Goal: Check status

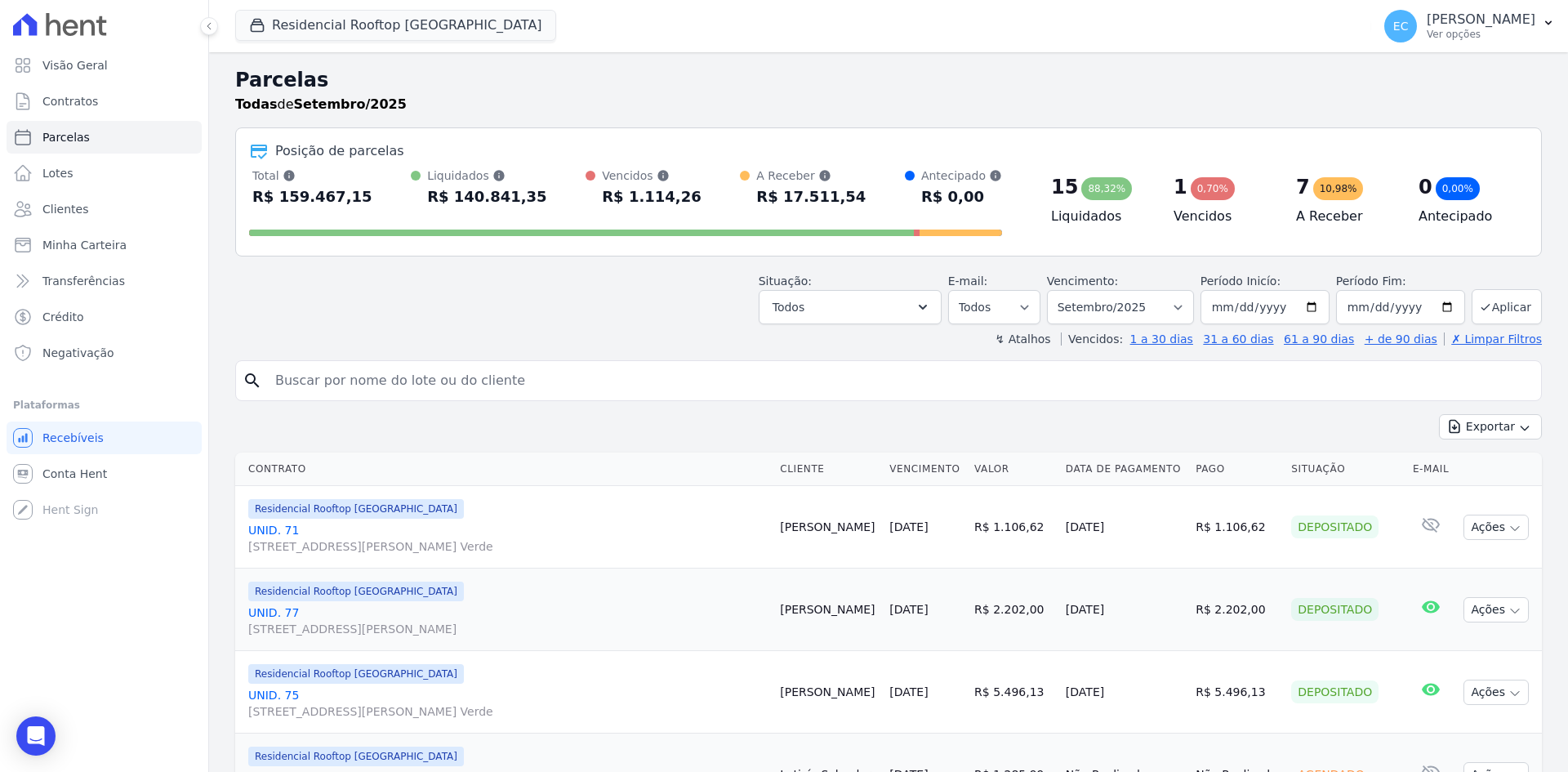
select select
click at [616, 286] on div "Situação: Agendado Em Aberto Pago Processando Cancelado Vencido Transferindo De…" at bounding box center [888, 295] width 1307 height 58
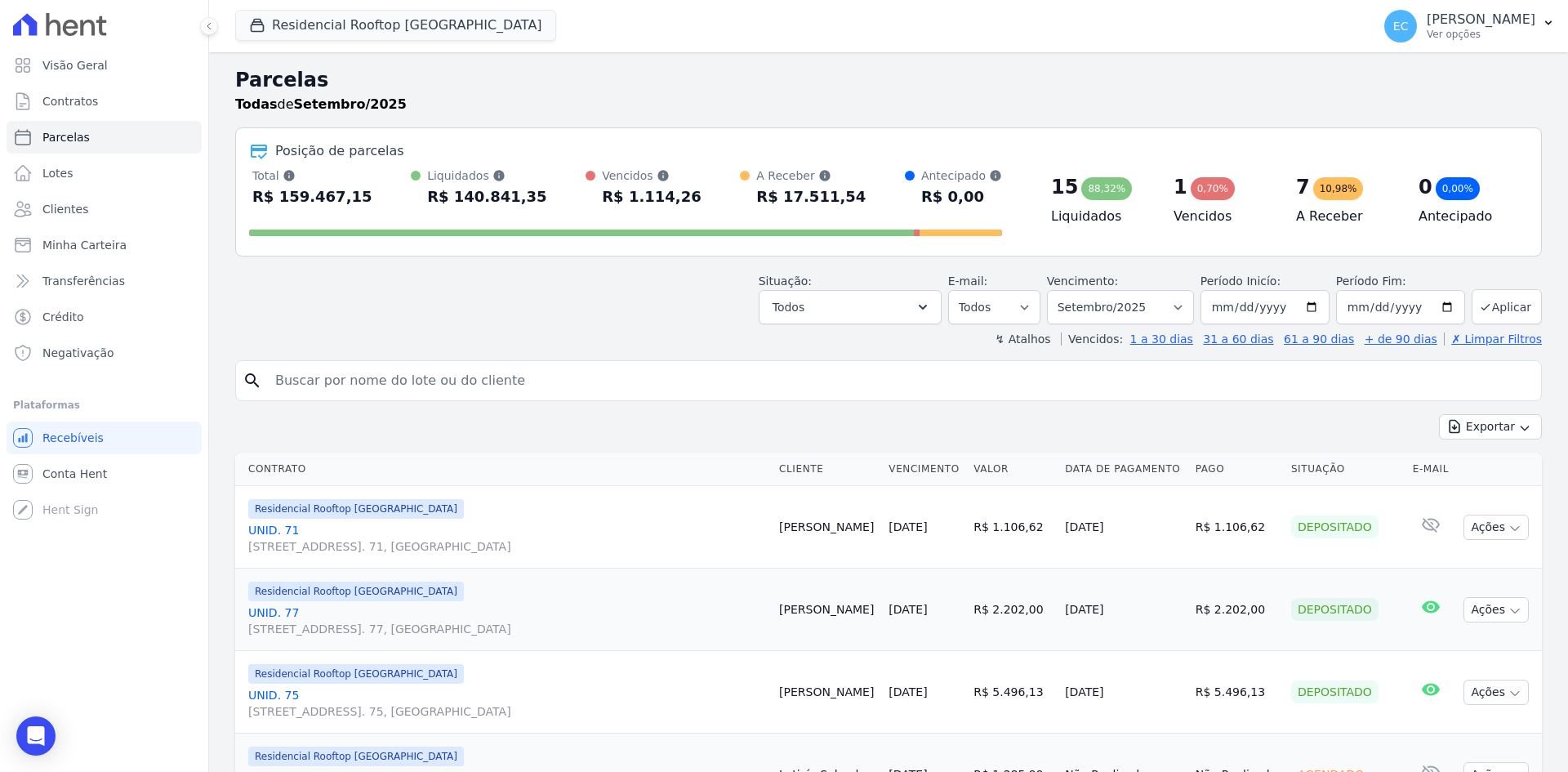
select select
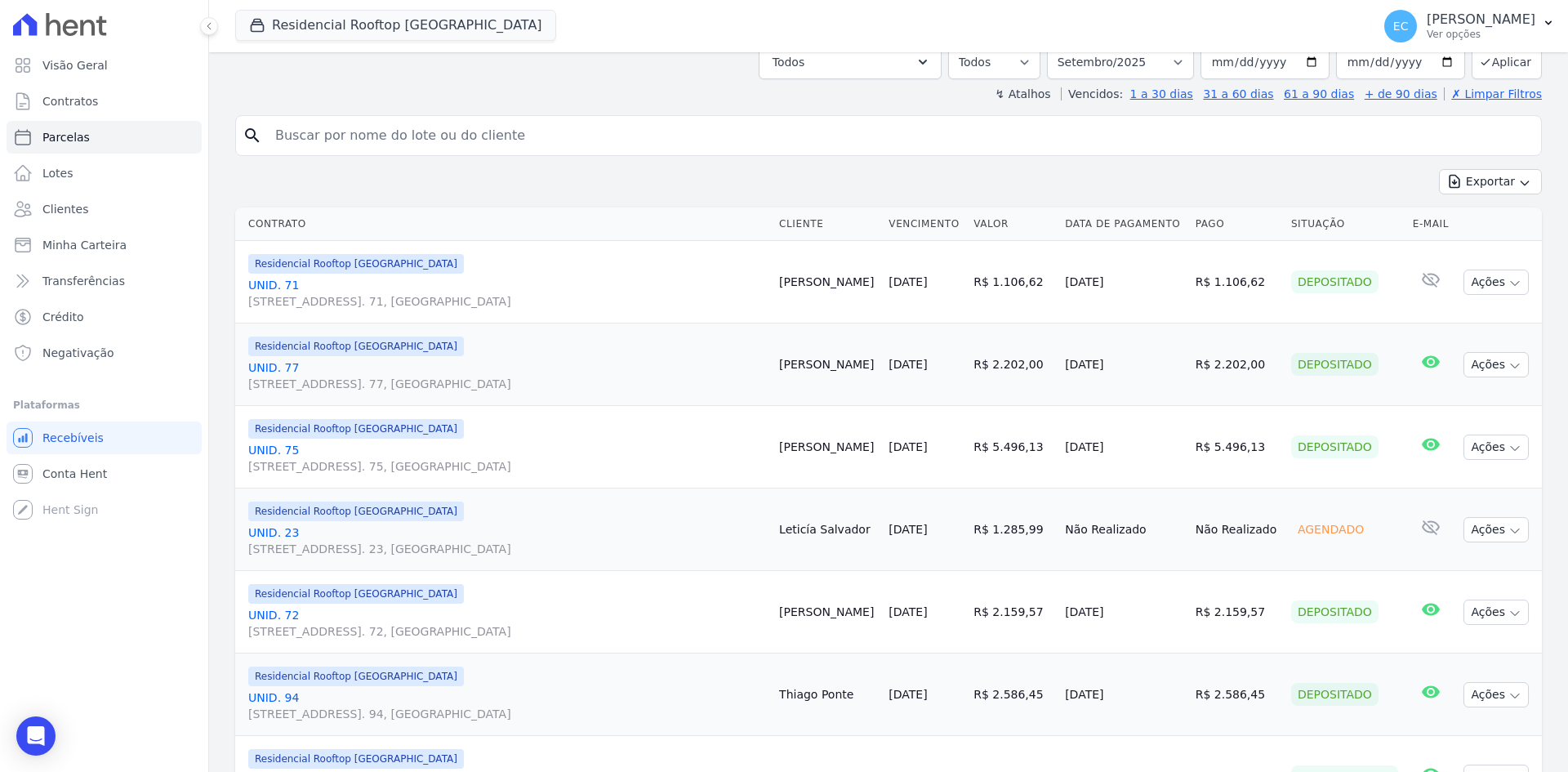
scroll to position [408, 0]
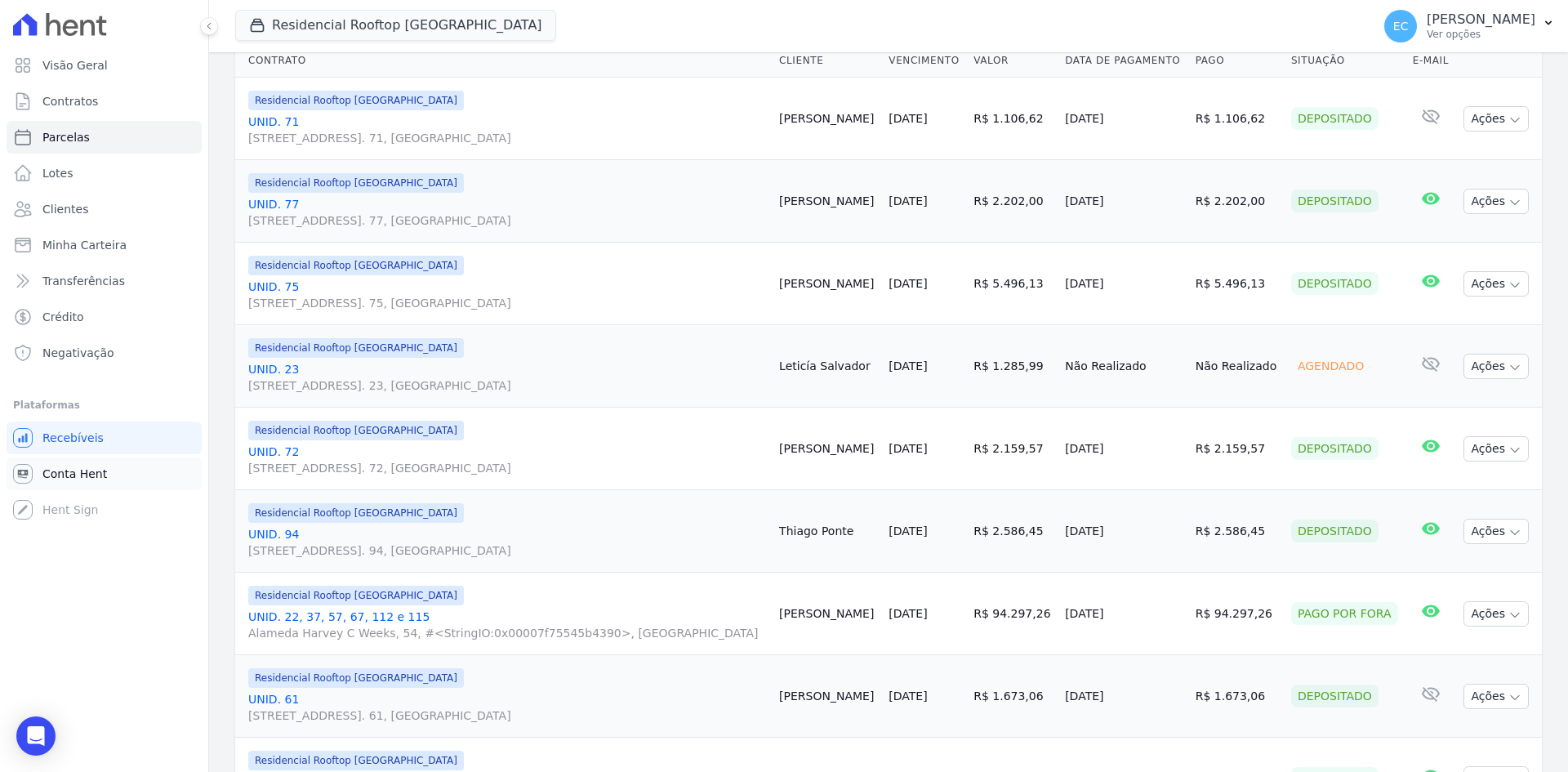
click at [78, 472] on span "Conta Hent" at bounding box center [75, 473] width 65 height 16
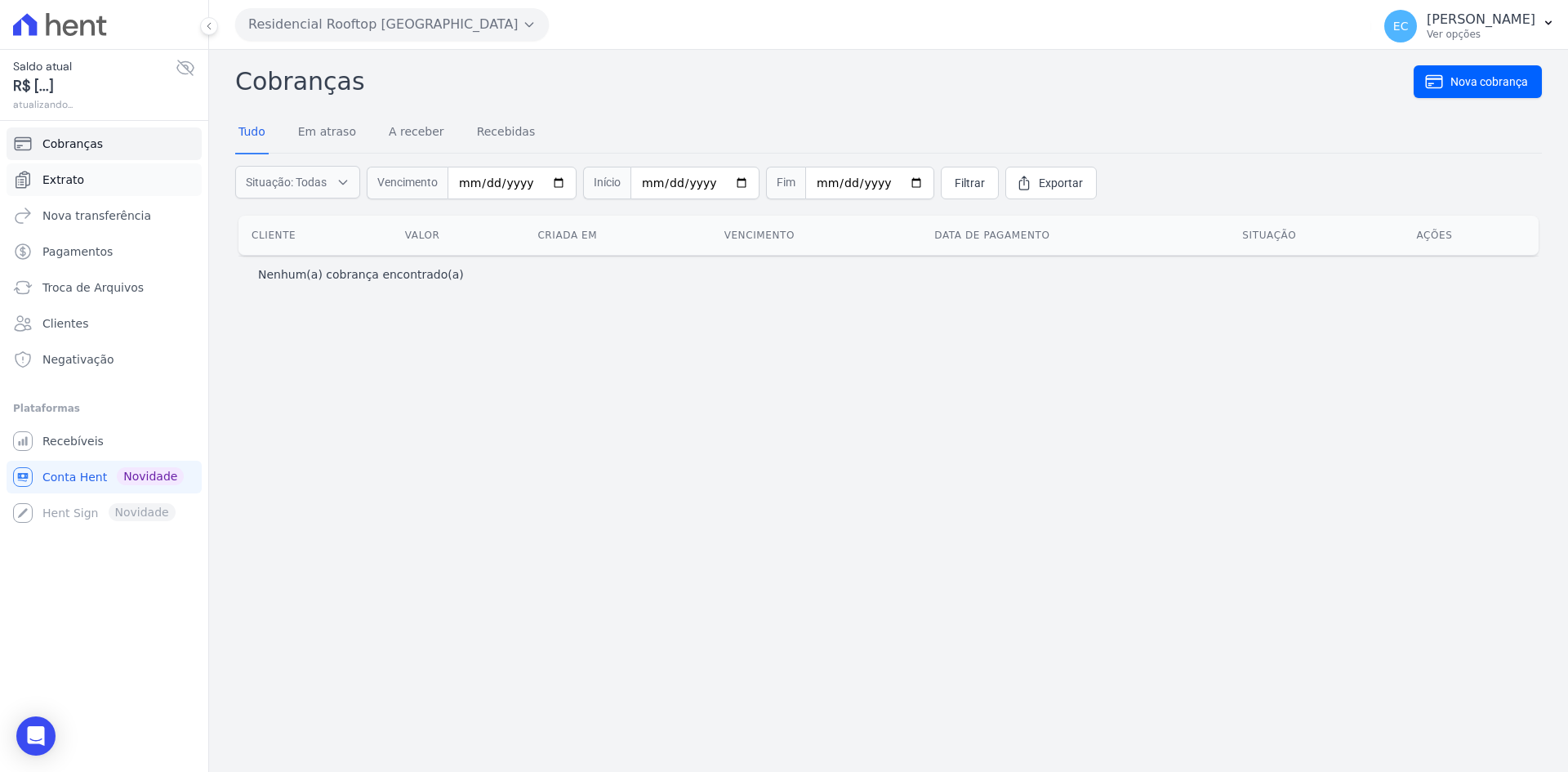
click at [85, 176] on link "Extrato" at bounding box center [104, 180] width 195 height 32
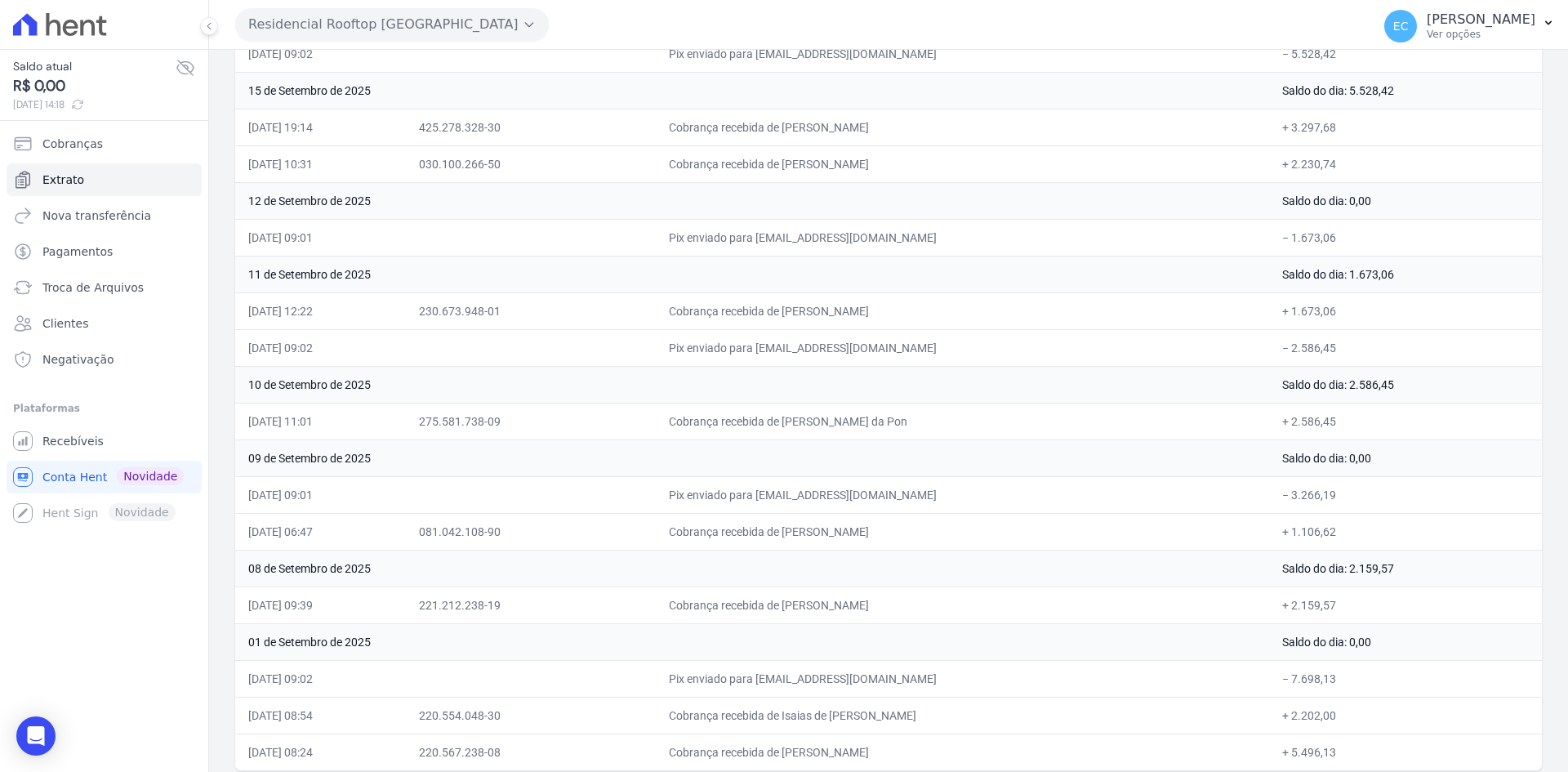
scroll to position [751, 0]
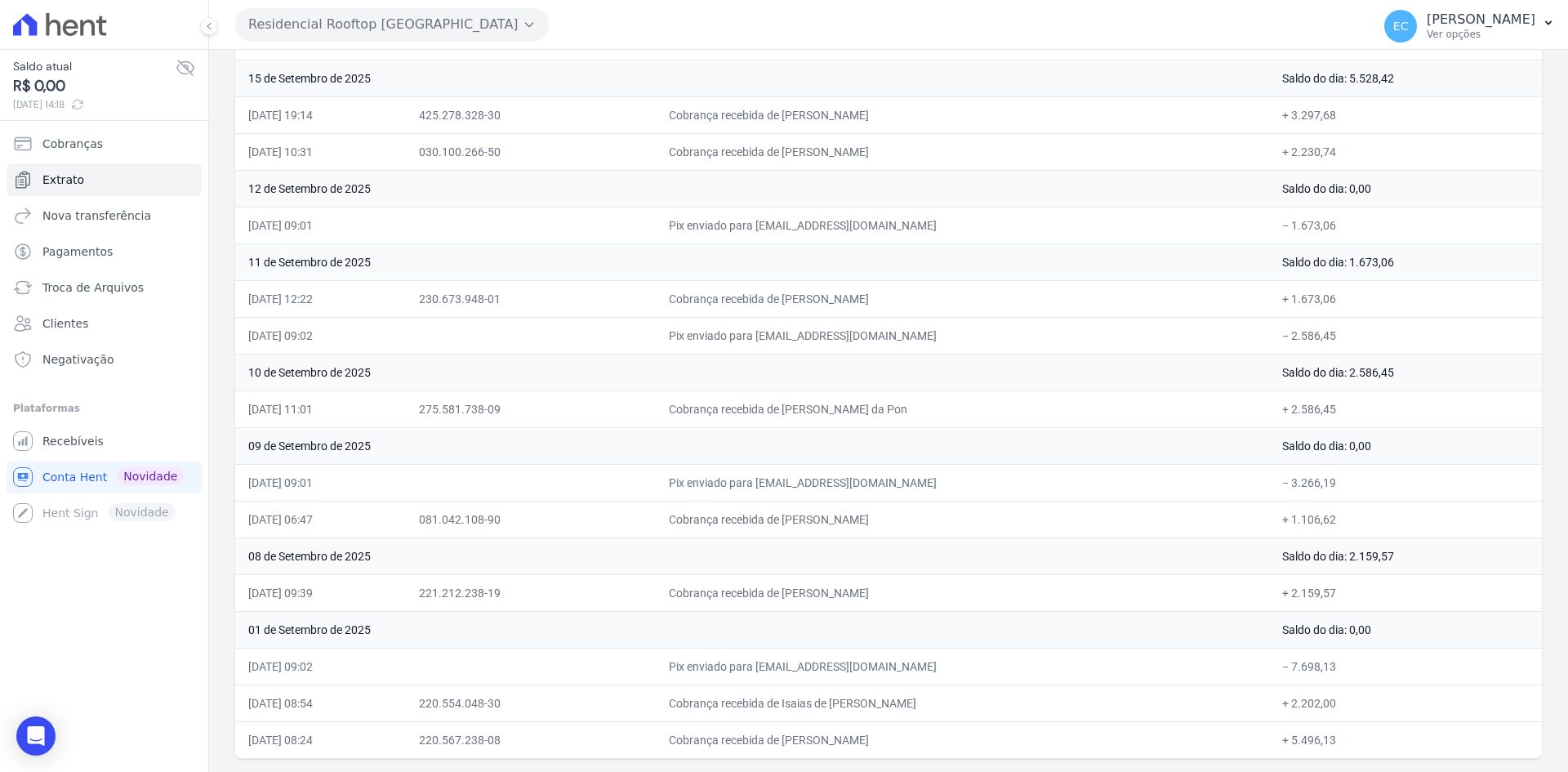
click at [296, 30] on button "Residencial Rooftop [GEOGRAPHIC_DATA]" at bounding box center [391, 25] width 313 height 32
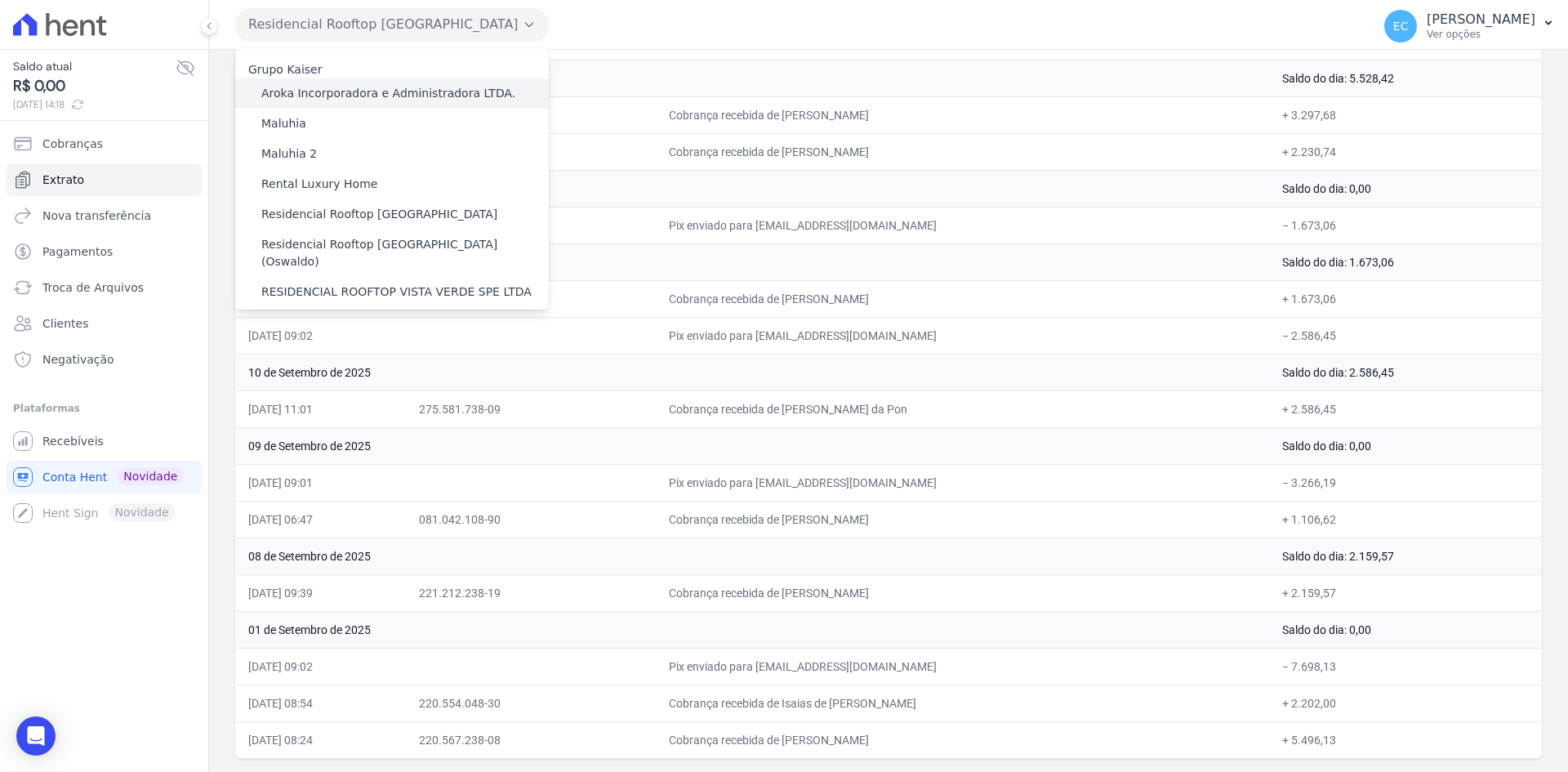
click at [353, 95] on label "Aroka Incorporadora e Administradora LTDA." at bounding box center [388, 93] width 254 height 17
click at [0, 0] on input "Aroka Incorporadora e Administradora LTDA." at bounding box center [0, 0] width 0 height 0
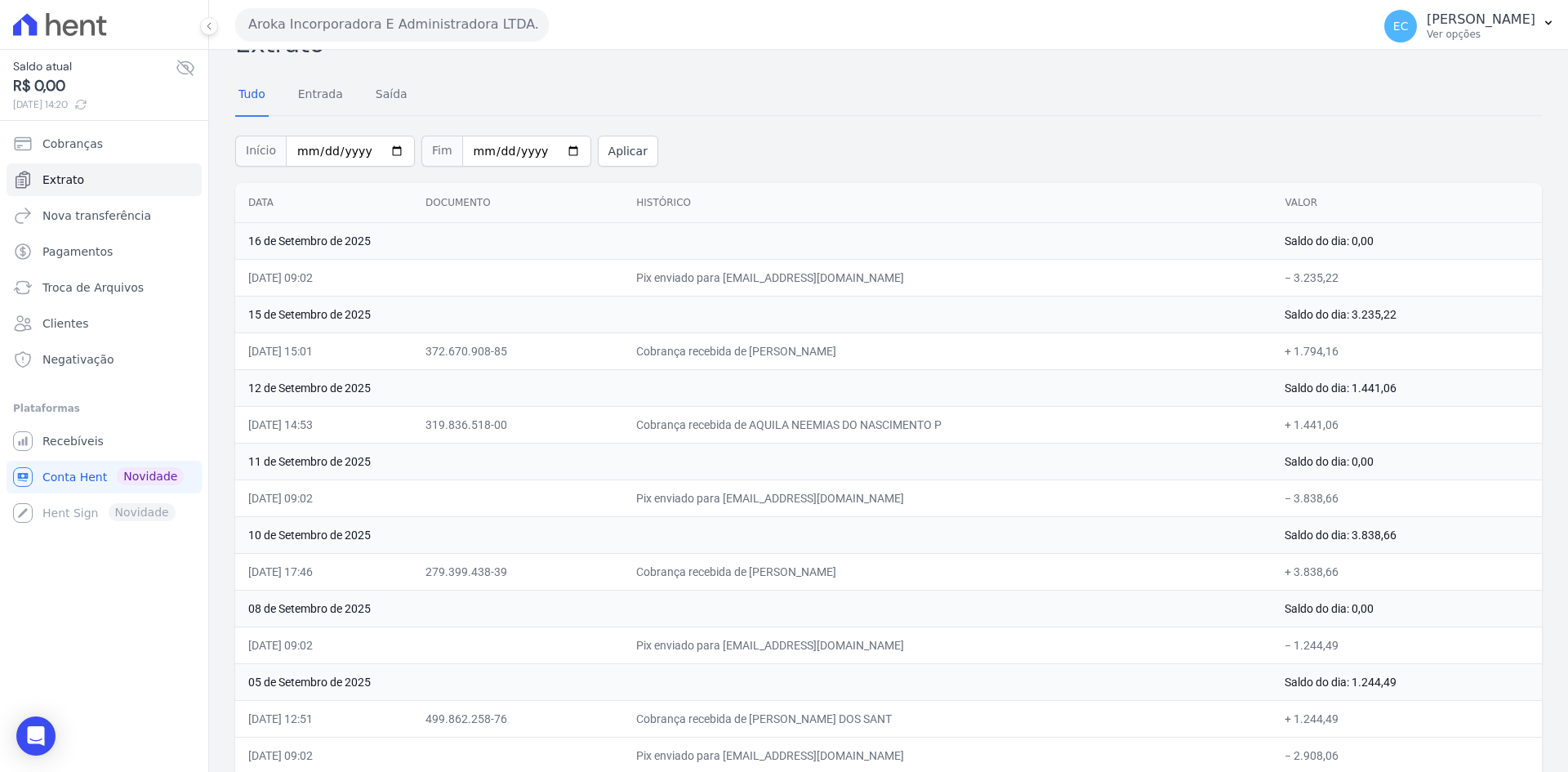
scroll to position [20, 0]
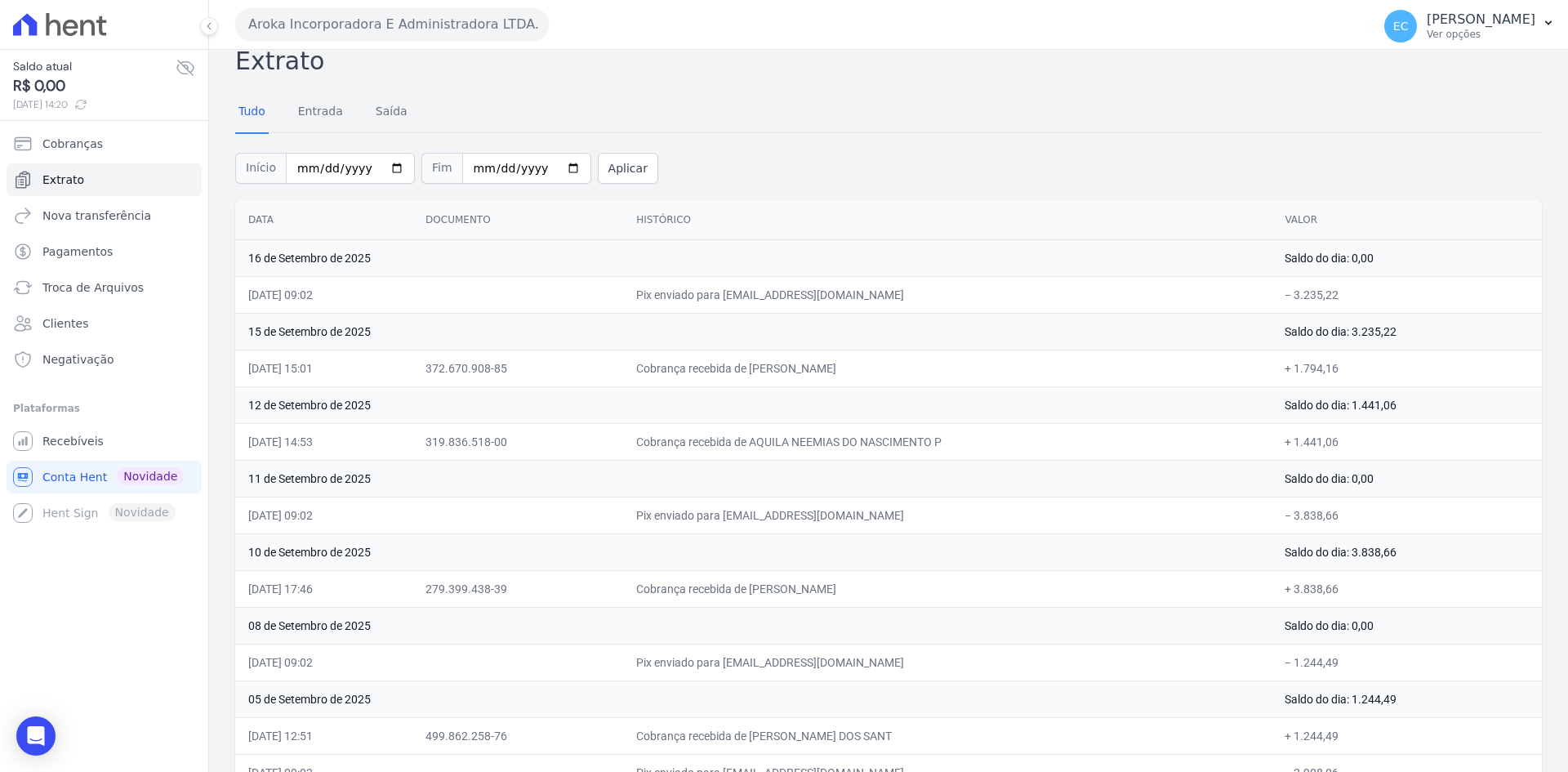
click at [323, 19] on button "Aroka Incorporadora E Administradora LTDA." at bounding box center [391, 25] width 313 height 32
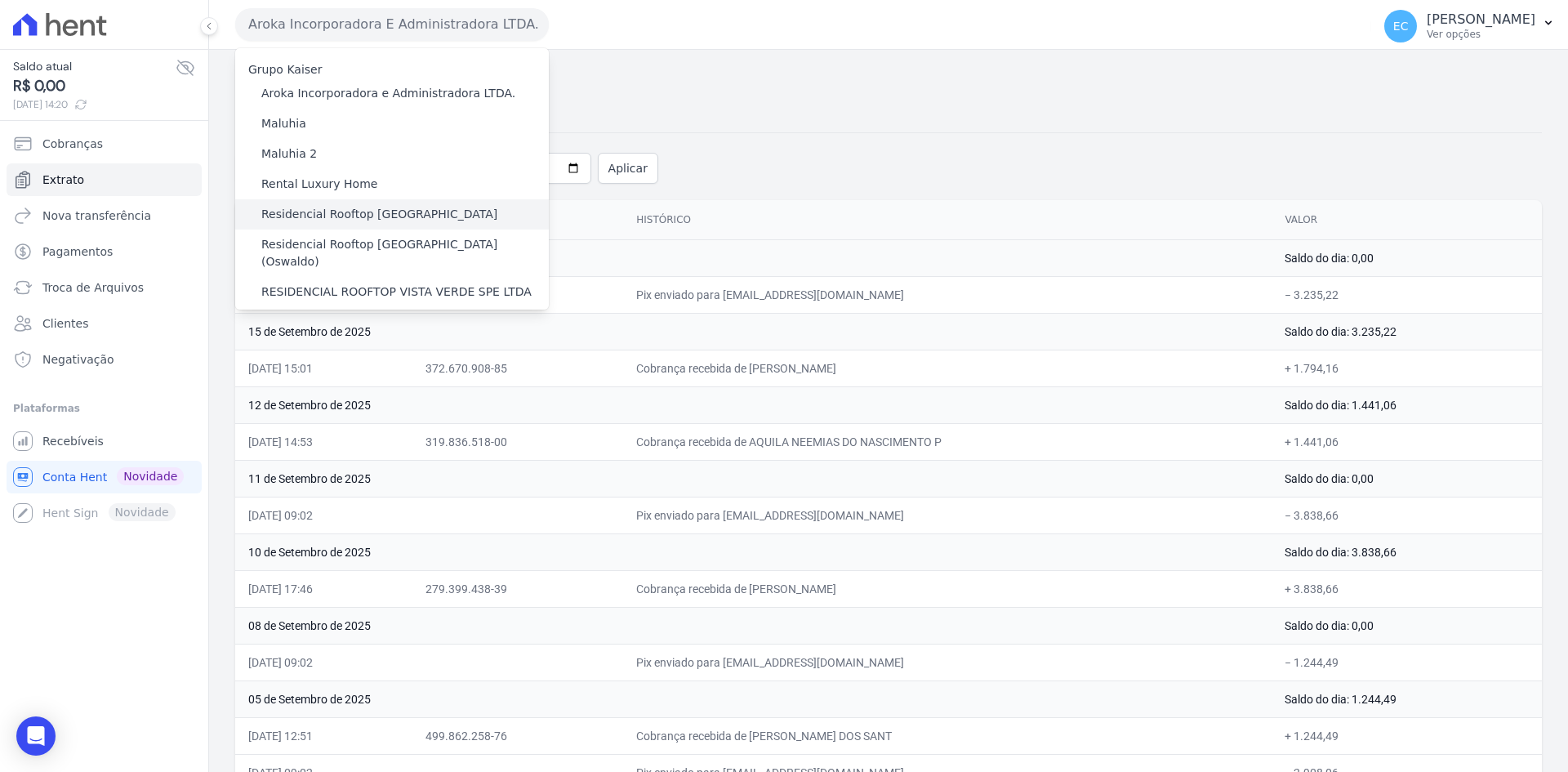
click at [355, 220] on label "Residencial Rooftop [GEOGRAPHIC_DATA]" at bounding box center [380, 214] width 236 height 17
click at [0, 0] on input "Residencial Rooftop [GEOGRAPHIC_DATA]" at bounding box center [0, 0] width 0 height 0
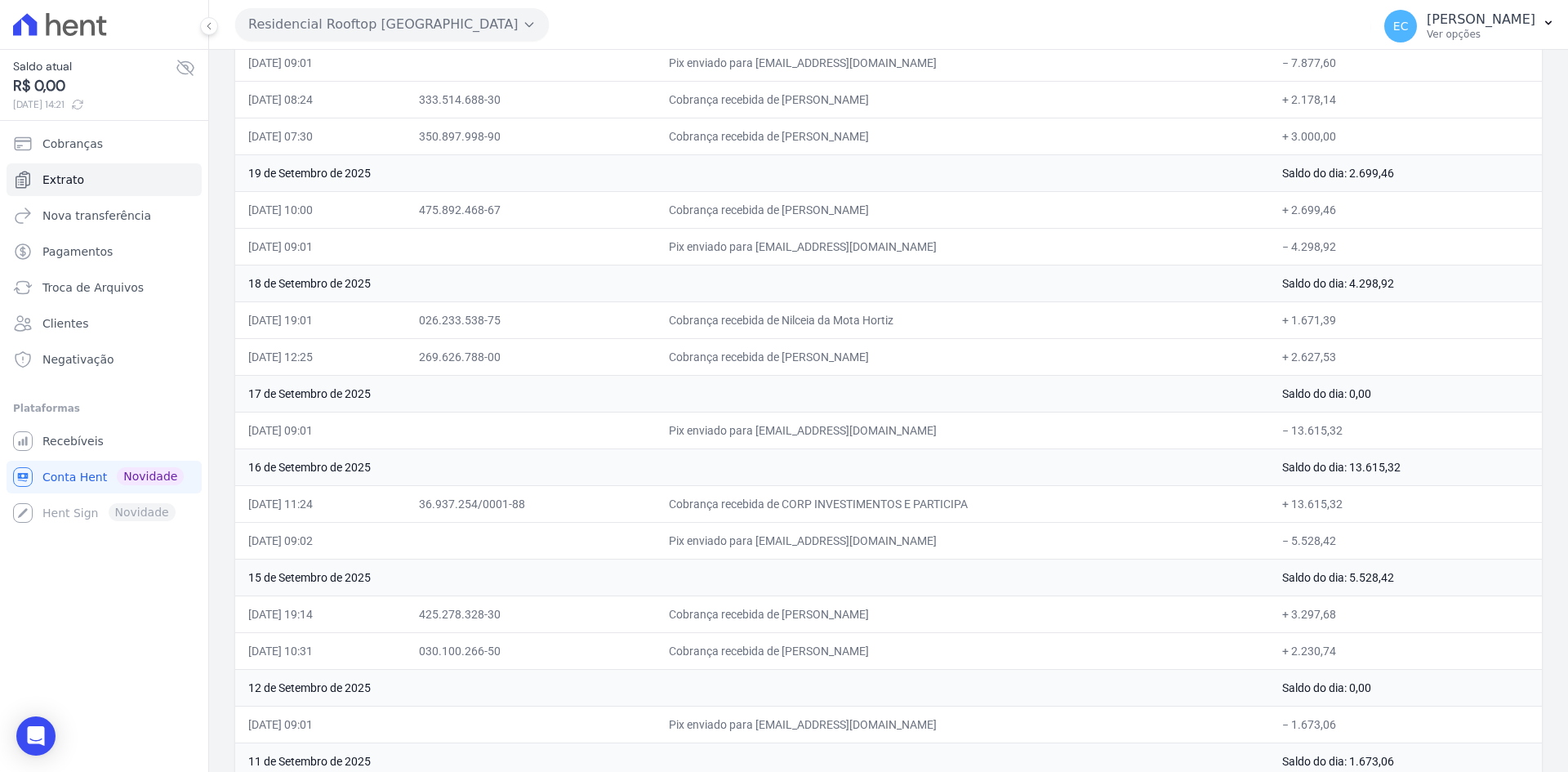
scroll to position [245, 0]
